Goal: Transaction & Acquisition: Obtain resource

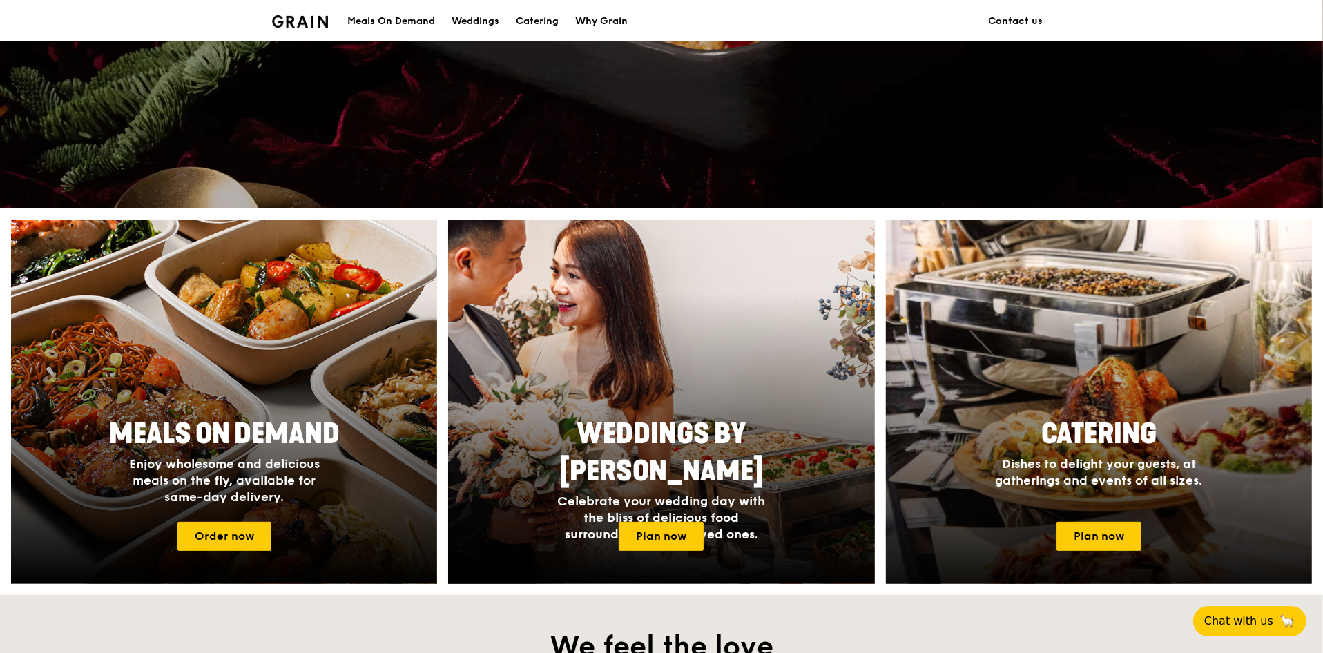
scroll to position [311, 0]
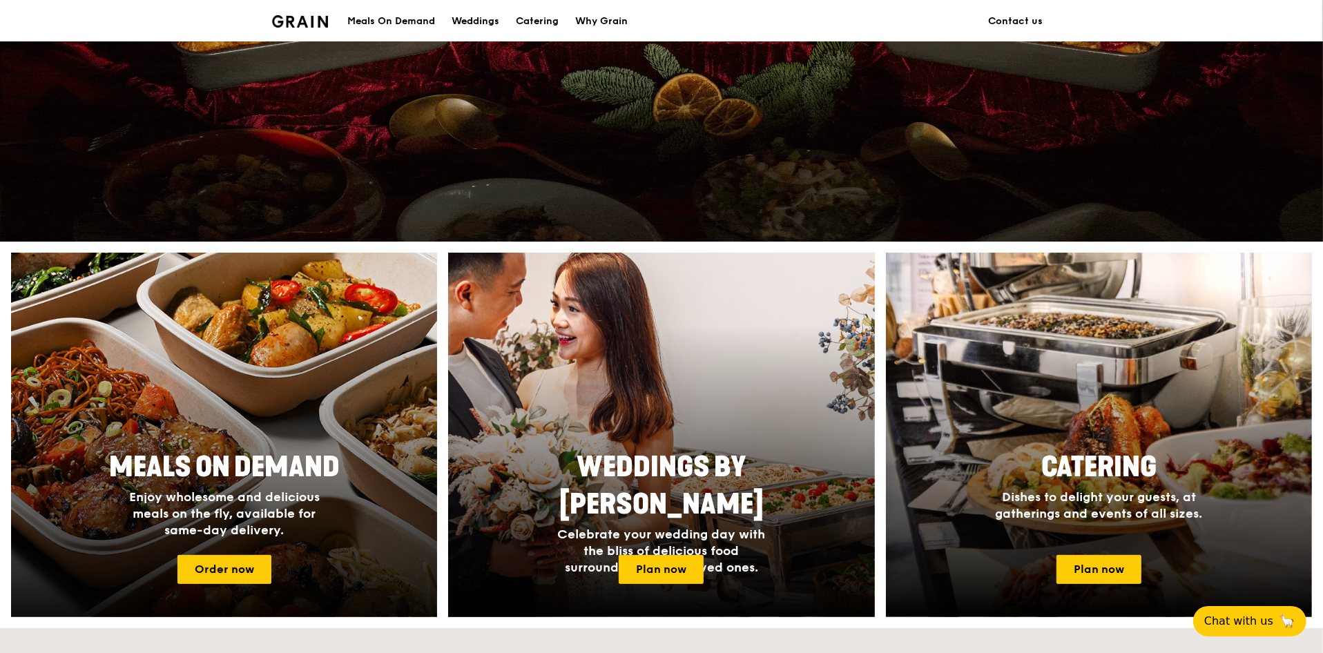
click at [255, 401] on div at bounding box center [224, 435] width 469 height 401
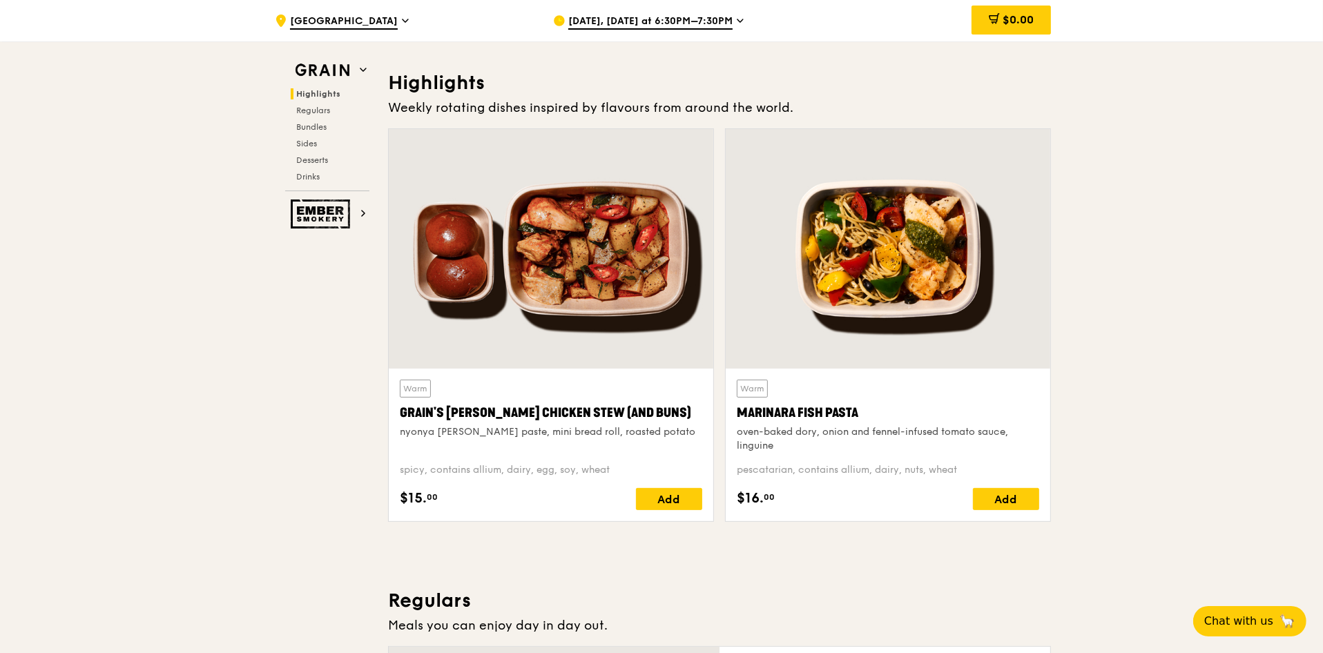
scroll to position [311, 0]
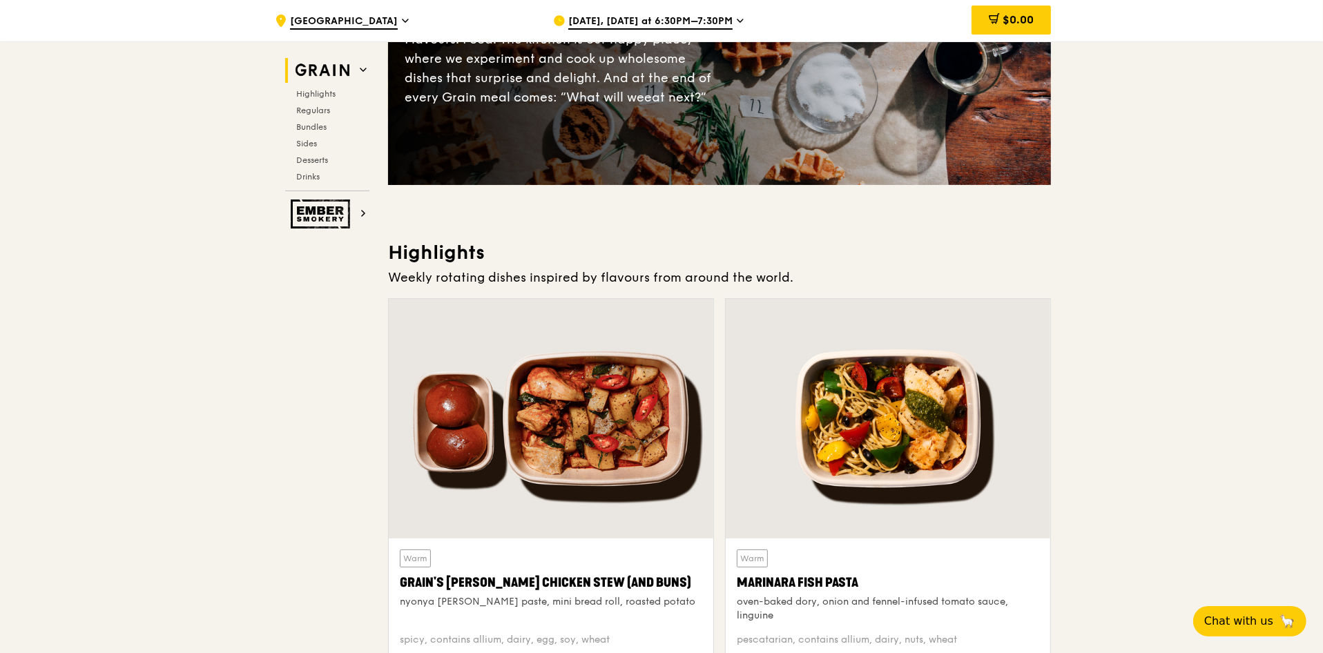
scroll to position [207, 0]
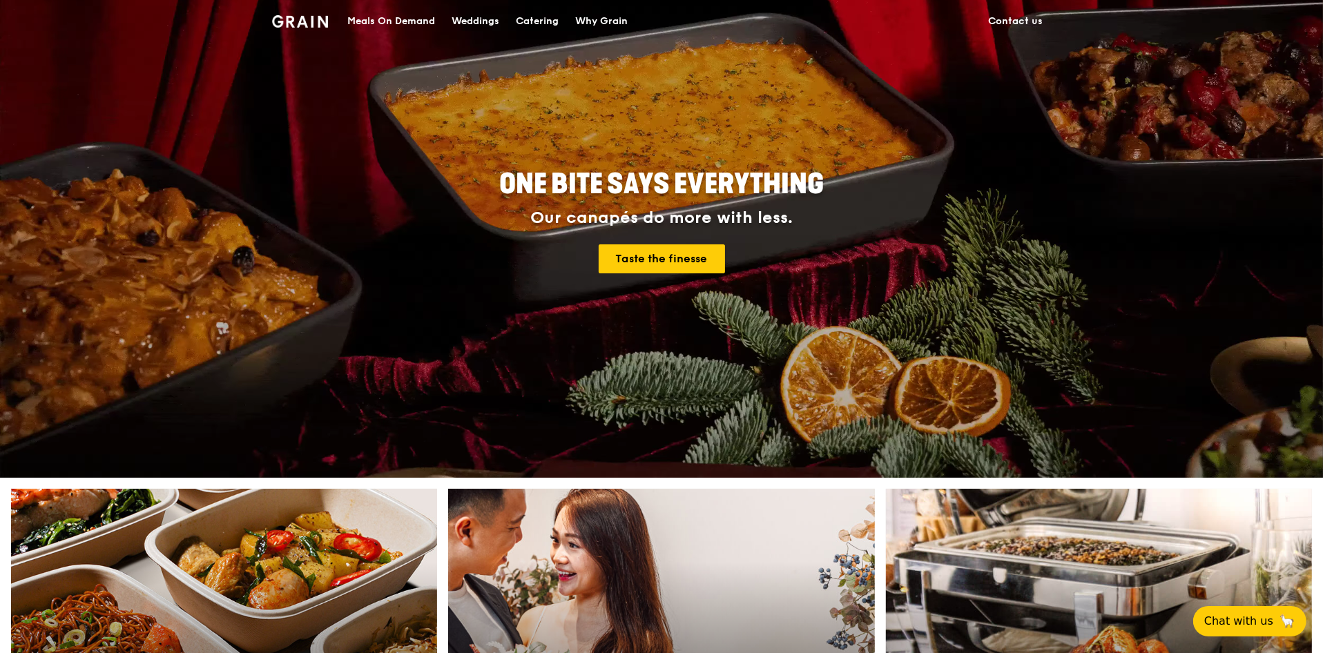
scroll to position [311, 0]
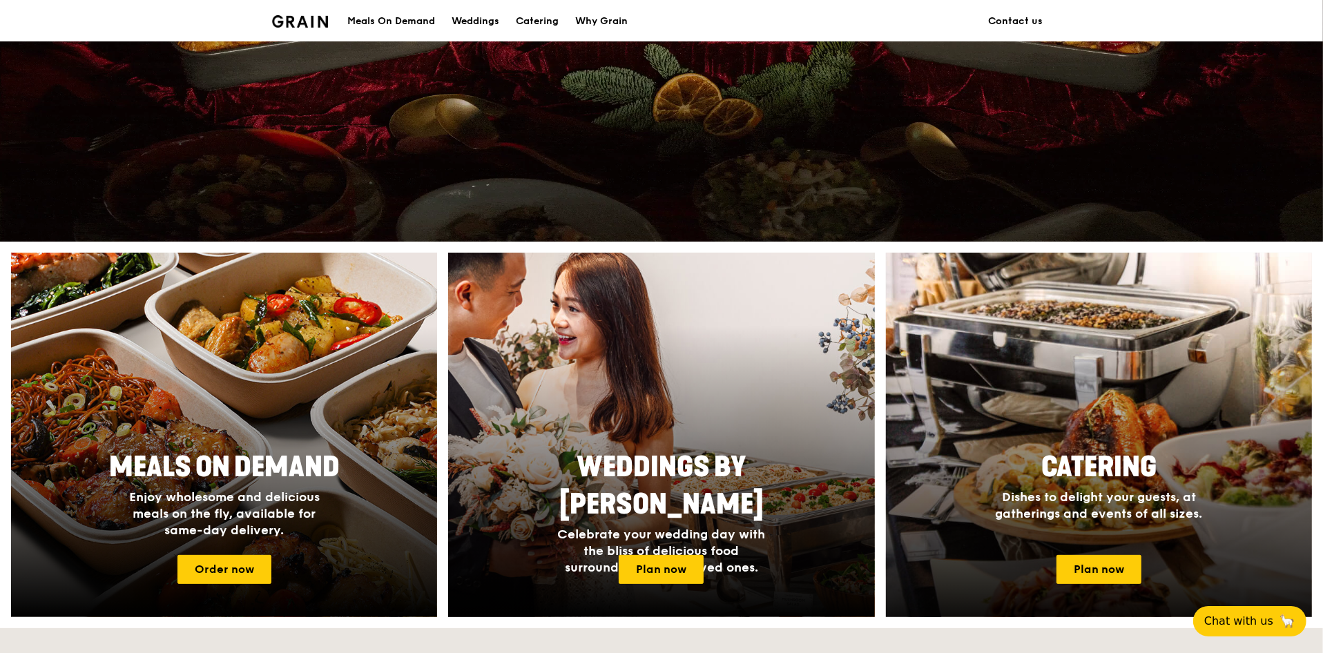
click at [1096, 432] on div at bounding box center [1099, 435] width 469 height 401
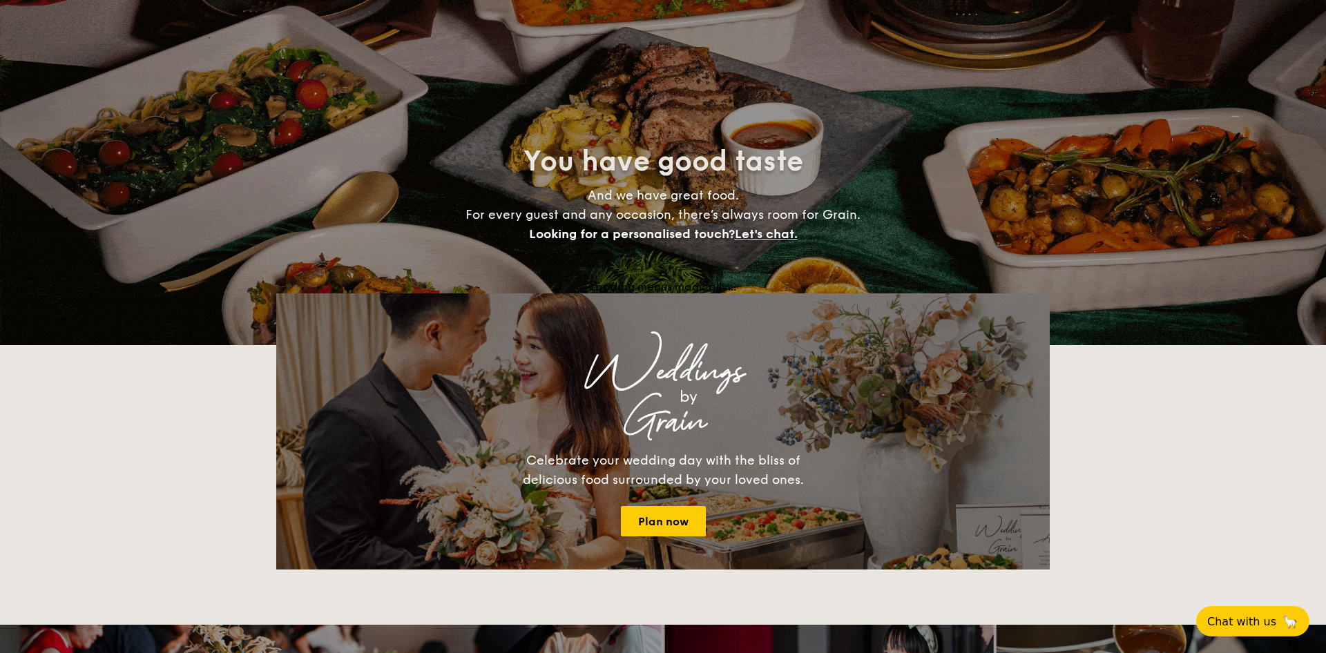
select select
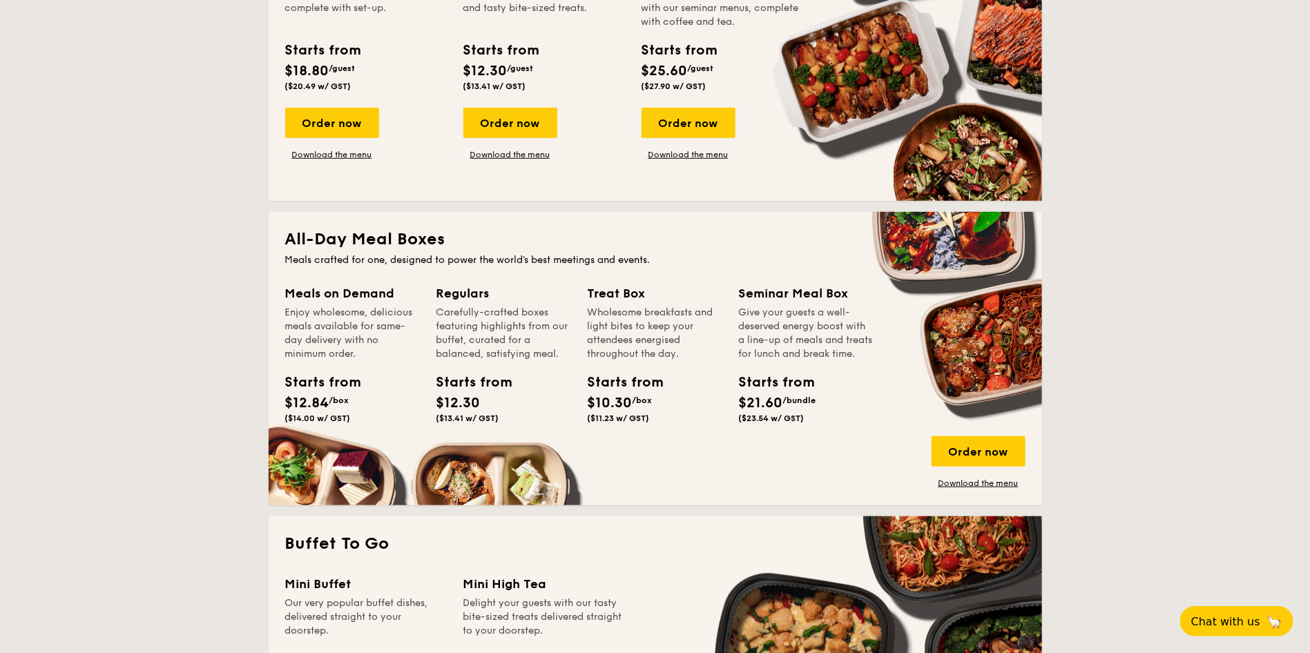
scroll to position [622, 0]
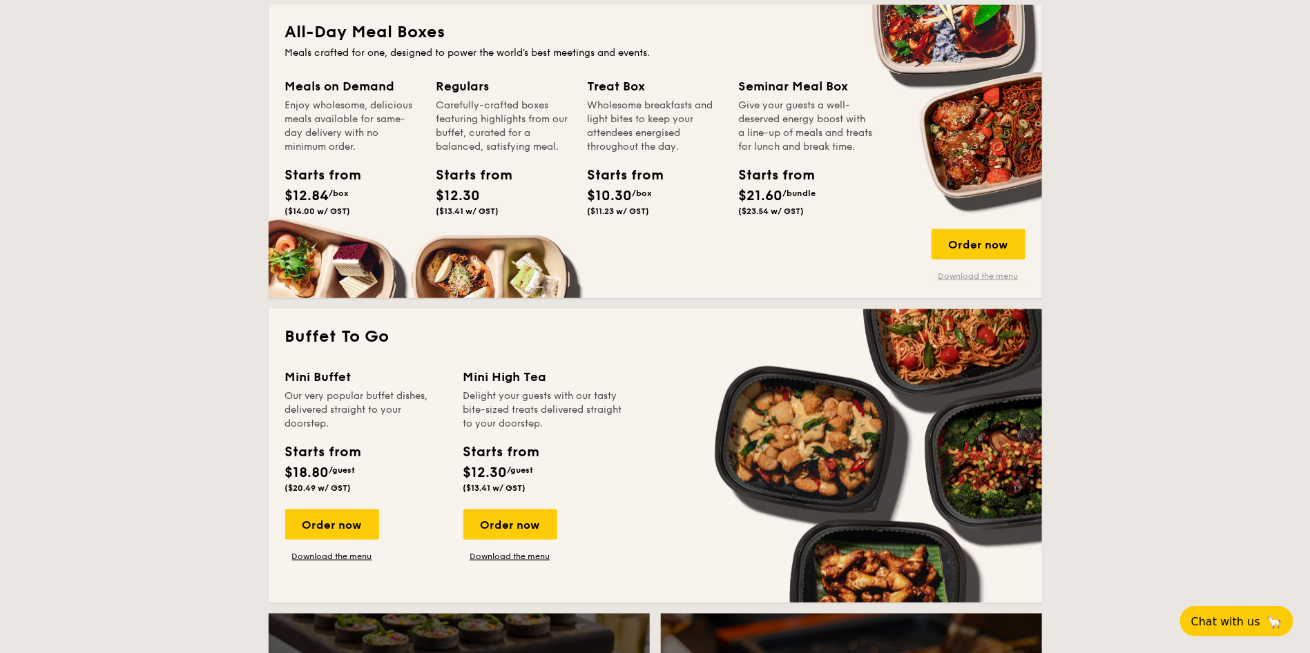
click at [995, 281] on link "Download the menu" at bounding box center [979, 276] width 94 height 11
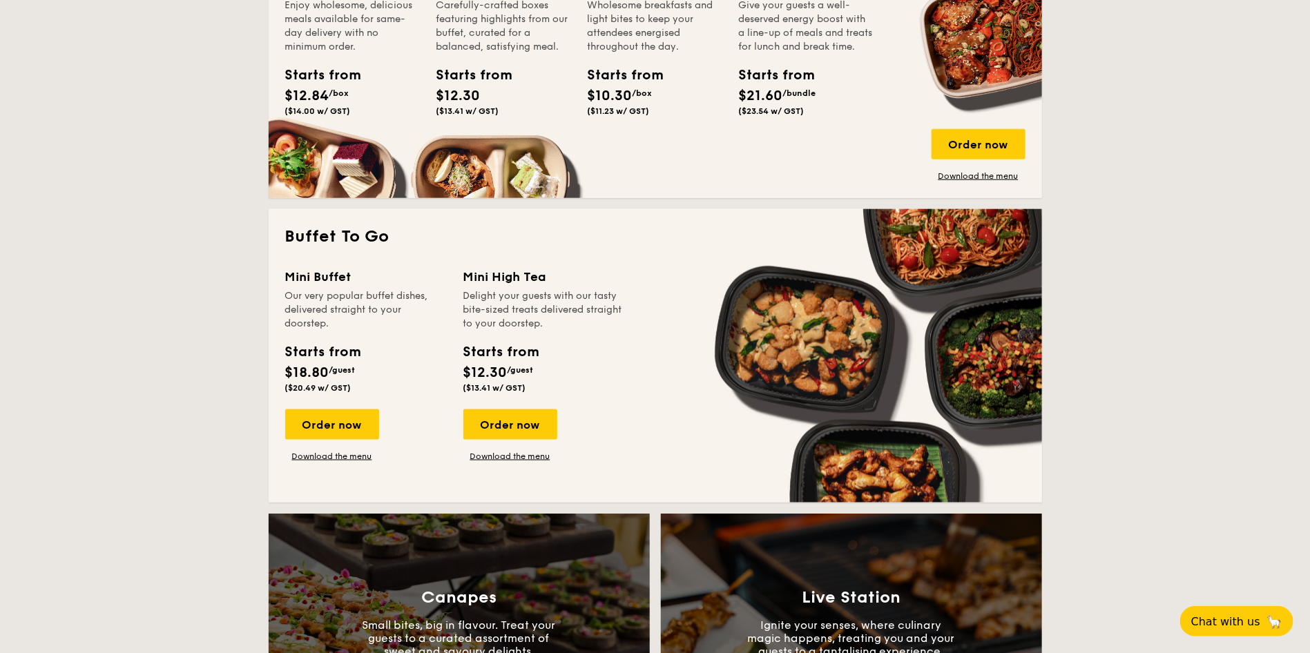
scroll to position [725, 0]
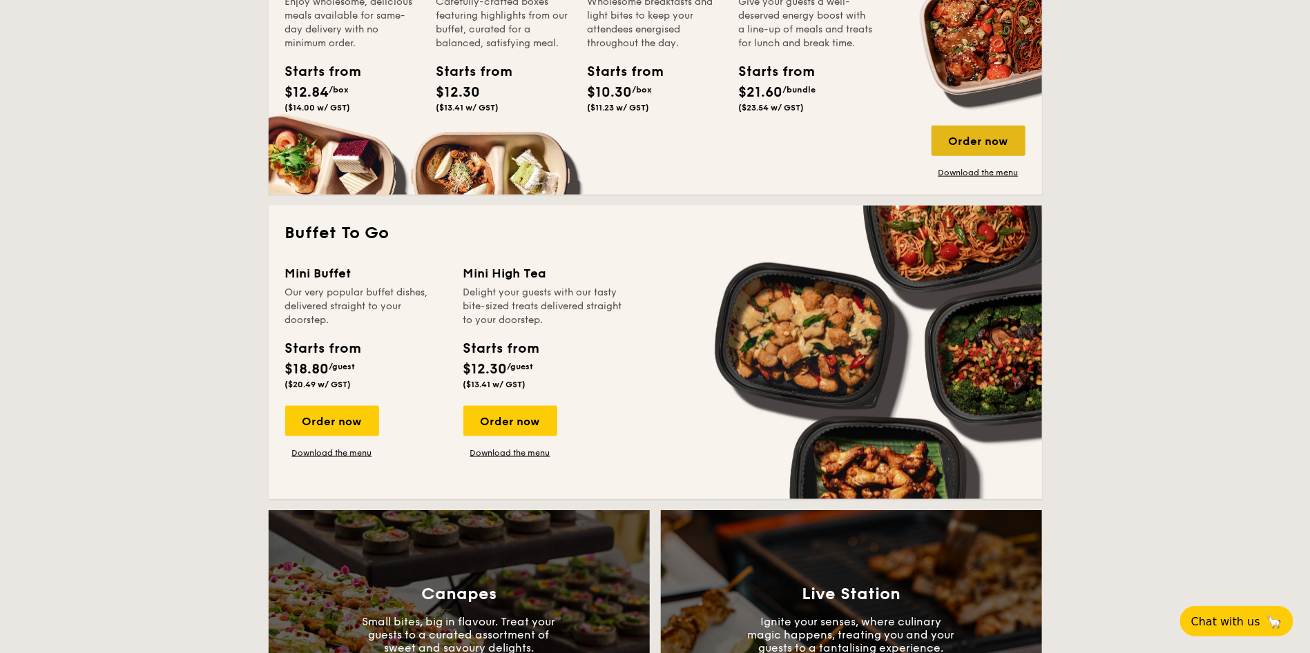
click at [959, 133] on div "Order now" at bounding box center [979, 141] width 94 height 30
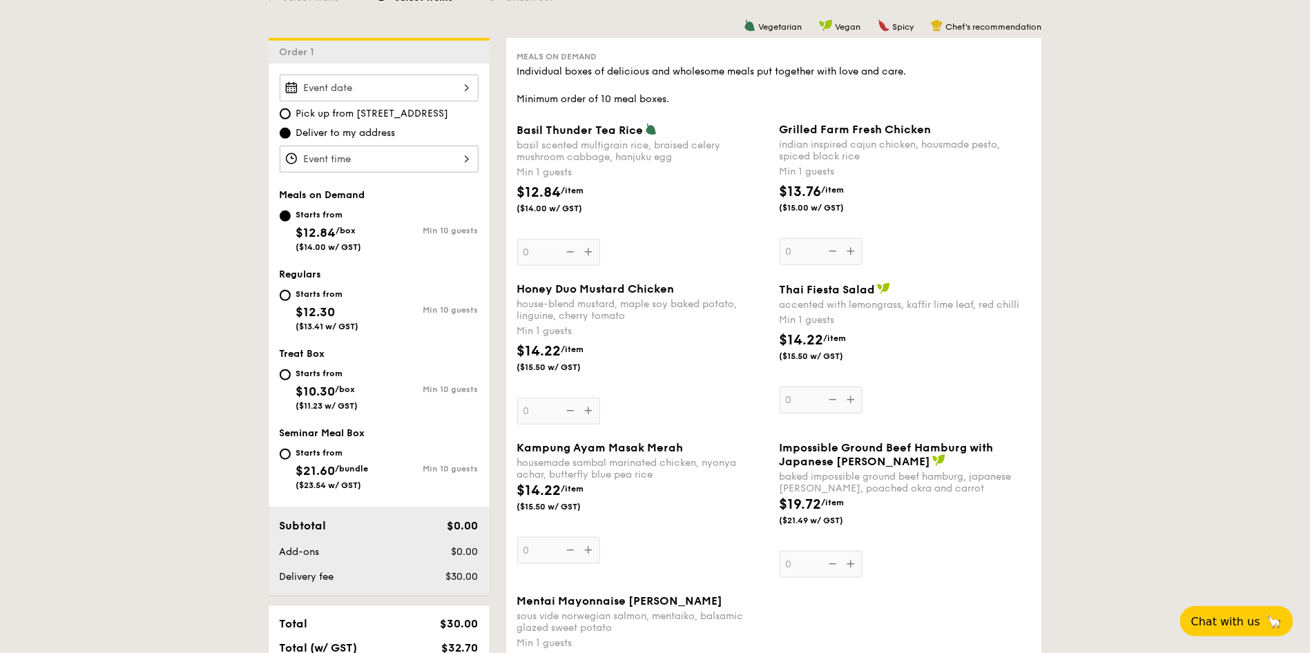
scroll to position [414, 0]
